Goal: Task Accomplishment & Management: Manage account settings

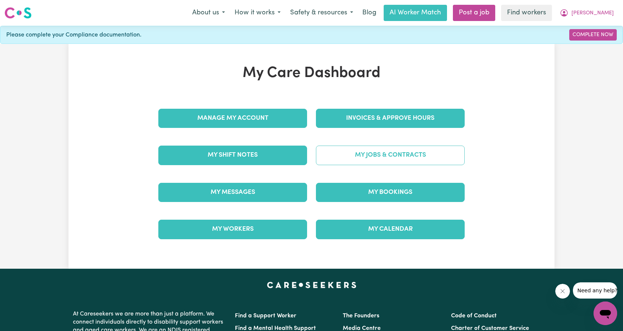
click at [374, 157] on link "My Jobs & Contracts" at bounding box center [390, 155] width 149 height 19
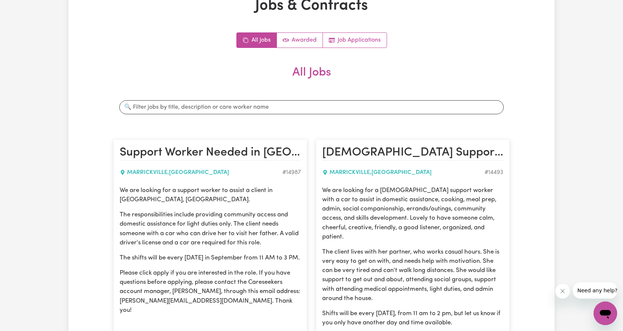
scroll to position [111, 0]
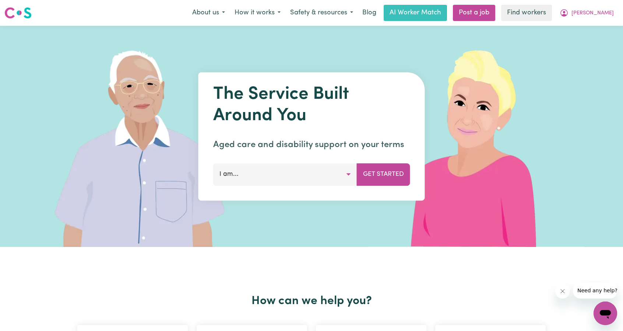
click at [307, 159] on div "The Service Built Around You Aged care and disability support on your terms I a…" at bounding box center [312, 136] width 227 height 128
click at [307, 178] on button "I am..." at bounding box center [285, 174] width 144 height 22
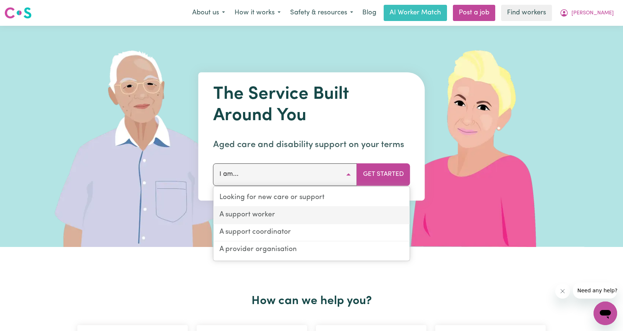
click at [299, 216] on link "A support worker" at bounding box center [312, 215] width 196 height 17
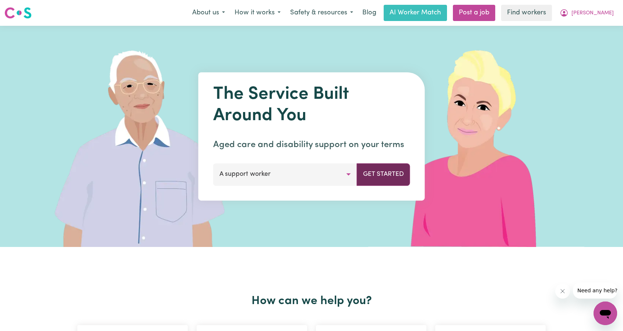
click at [390, 177] on button "Get Started" at bounding box center [383, 174] width 53 height 22
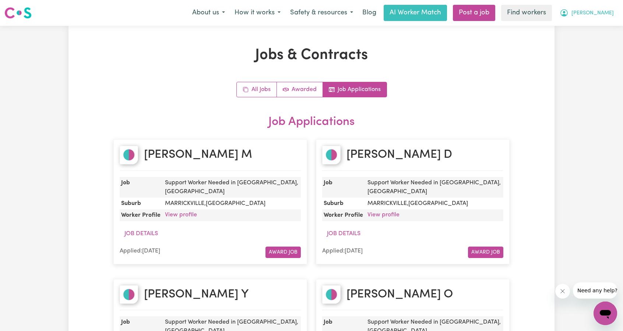
drag, startPoint x: 593, startPoint y: 14, endPoint x: 595, endPoint y: 10, distance: 4.7
click at [569, 14] on icon "My Account" at bounding box center [564, 12] width 9 height 9
click at [584, 43] on link "Logout" at bounding box center [589, 42] width 58 height 14
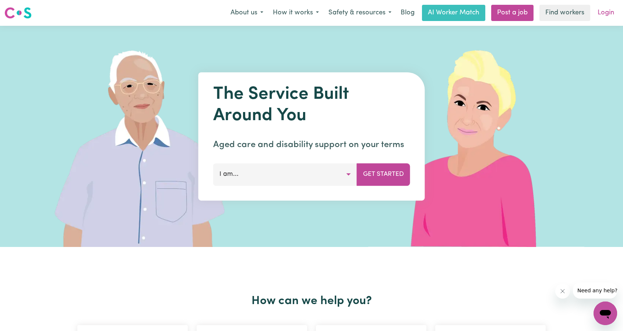
click at [605, 18] on link "Login" at bounding box center [606, 13] width 25 height 16
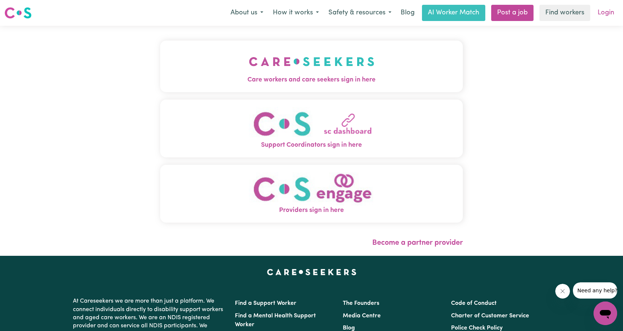
click at [607, 10] on link "Login" at bounding box center [606, 13] width 25 height 16
click at [427, 61] on button "Care workers and care seekers sign in here" at bounding box center [311, 67] width 303 height 52
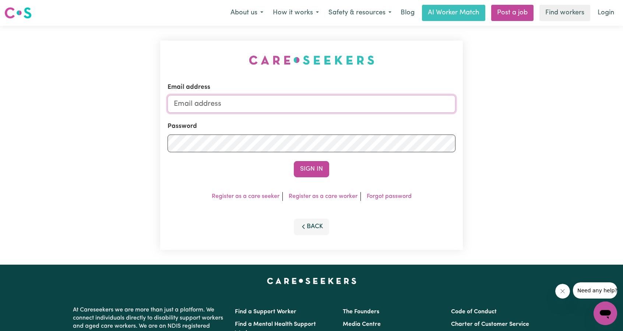
click at [402, 99] on input "Email address" at bounding box center [312, 104] width 288 height 18
drag, startPoint x: 212, startPoint y: 104, endPoint x: 343, endPoint y: 122, distance: 132.4
click at [353, 112] on input "superuser~ethan@careseekers.com.au" at bounding box center [312, 104] width 288 height 18
type input "superuser~christinechenery2468@icloud.com"
click at [308, 169] on button "Sign In" at bounding box center [311, 169] width 35 height 16
